Goal: Information Seeking & Learning: Learn about a topic

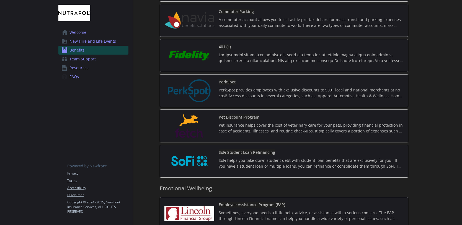
scroll to position [969, 0]
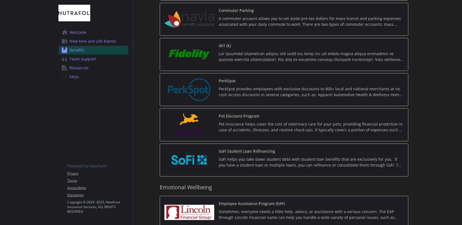
click at [240, 62] on div at bounding box center [310, 58] width 185 height 15
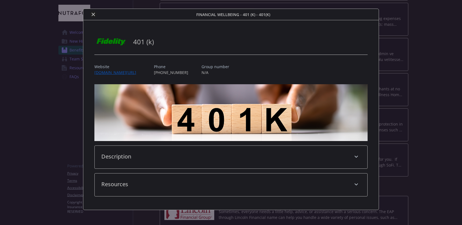
scroll to position [12, 0]
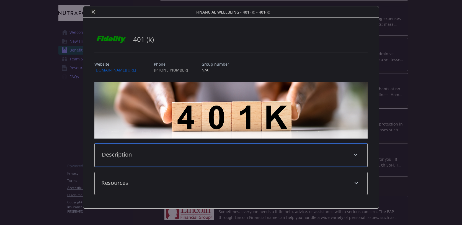
click at [191, 151] on p "Description" at bounding box center [224, 154] width 244 height 8
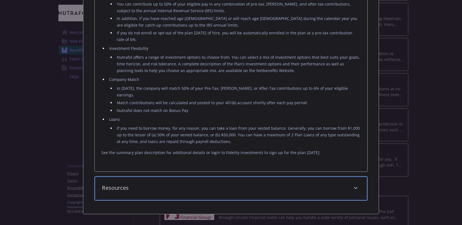
click at [177, 183] on p "Resources" at bounding box center [224, 187] width 244 height 8
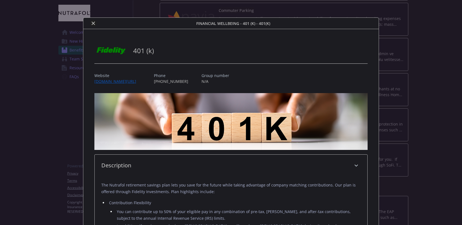
scroll to position [0, 0]
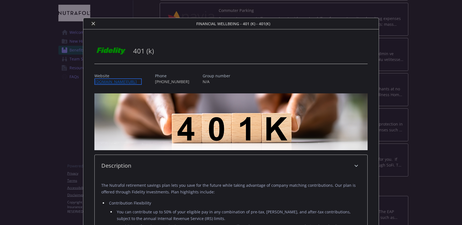
click at [121, 81] on link "[DOMAIN_NAME][URL]" at bounding box center [117, 81] width 47 height 6
click at [92, 24] on icon "close" at bounding box center [93, 23] width 3 height 3
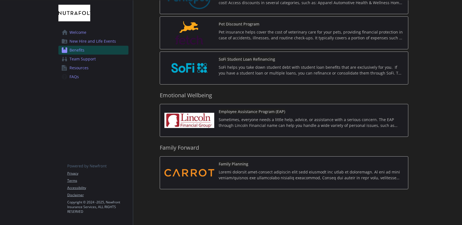
scroll to position [1069, 0]
